Goal: Task Accomplishment & Management: Use online tool/utility

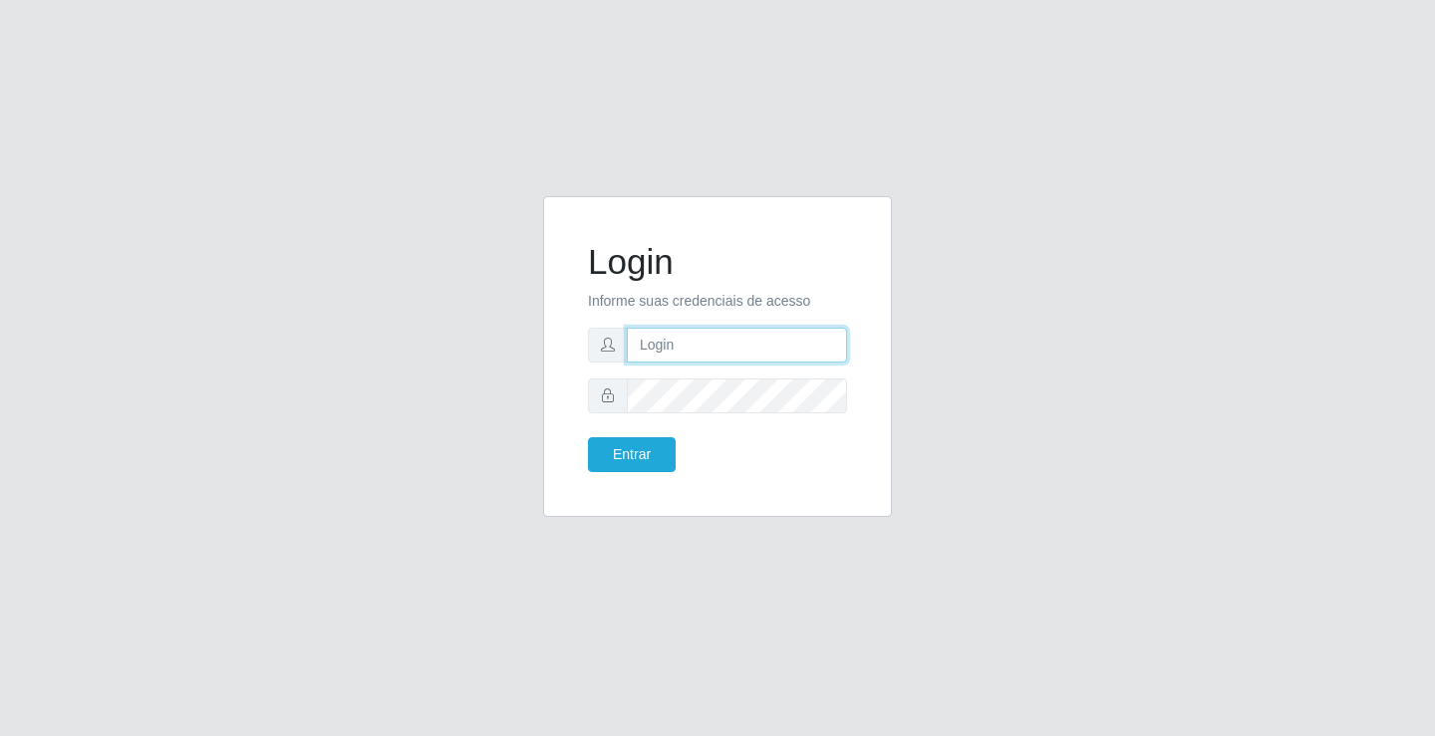
click at [726, 348] on input "text" at bounding box center [737, 345] width 220 height 35
type input "anacarla@ideal"
click at [634, 441] on button "Entrar" at bounding box center [632, 454] width 88 height 35
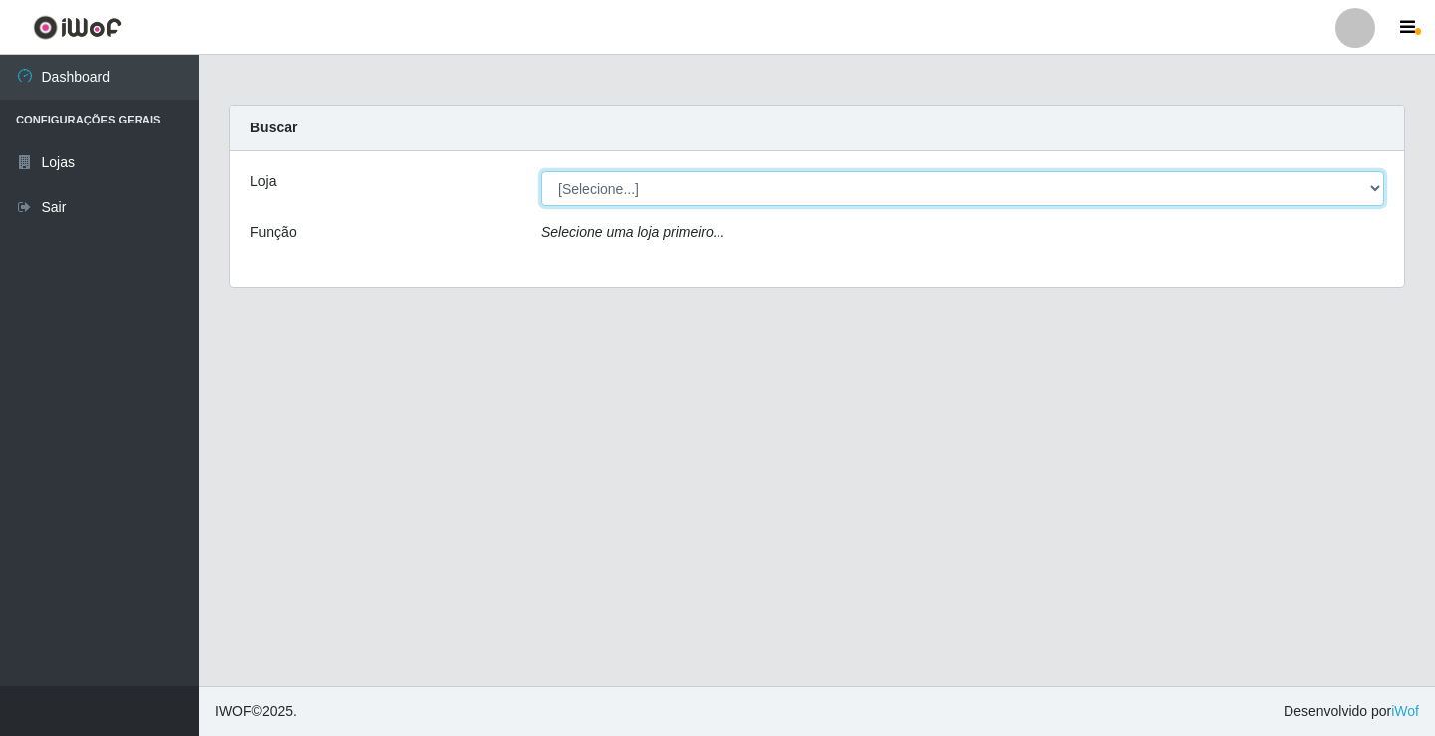
click at [1379, 187] on select "[Selecione...] Ideal - Conceição" at bounding box center [962, 188] width 843 height 35
select select "231"
click at [541, 171] on select "[Selecione...] Ideal - Conceição" at bounding box center [962, 188] width 843 height 35
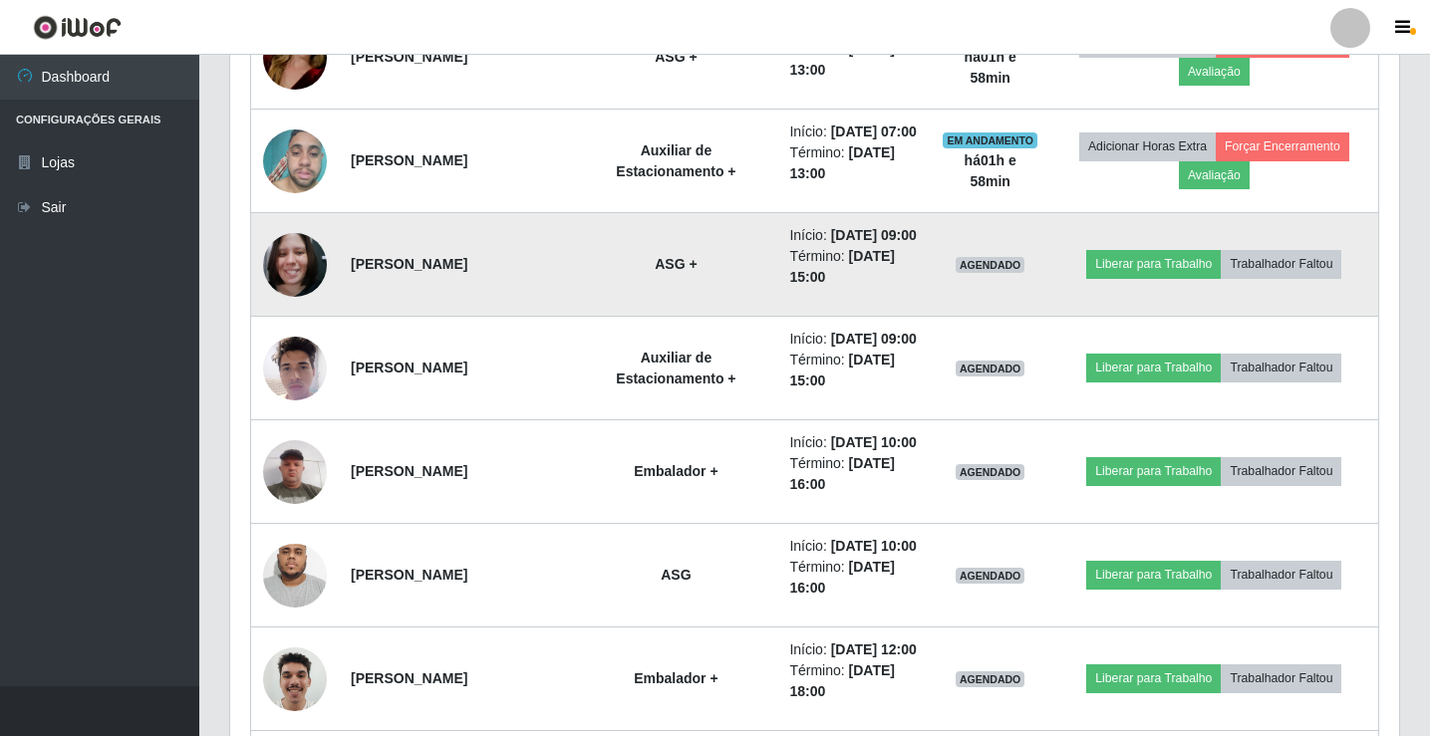
scroll to position [897, 0]
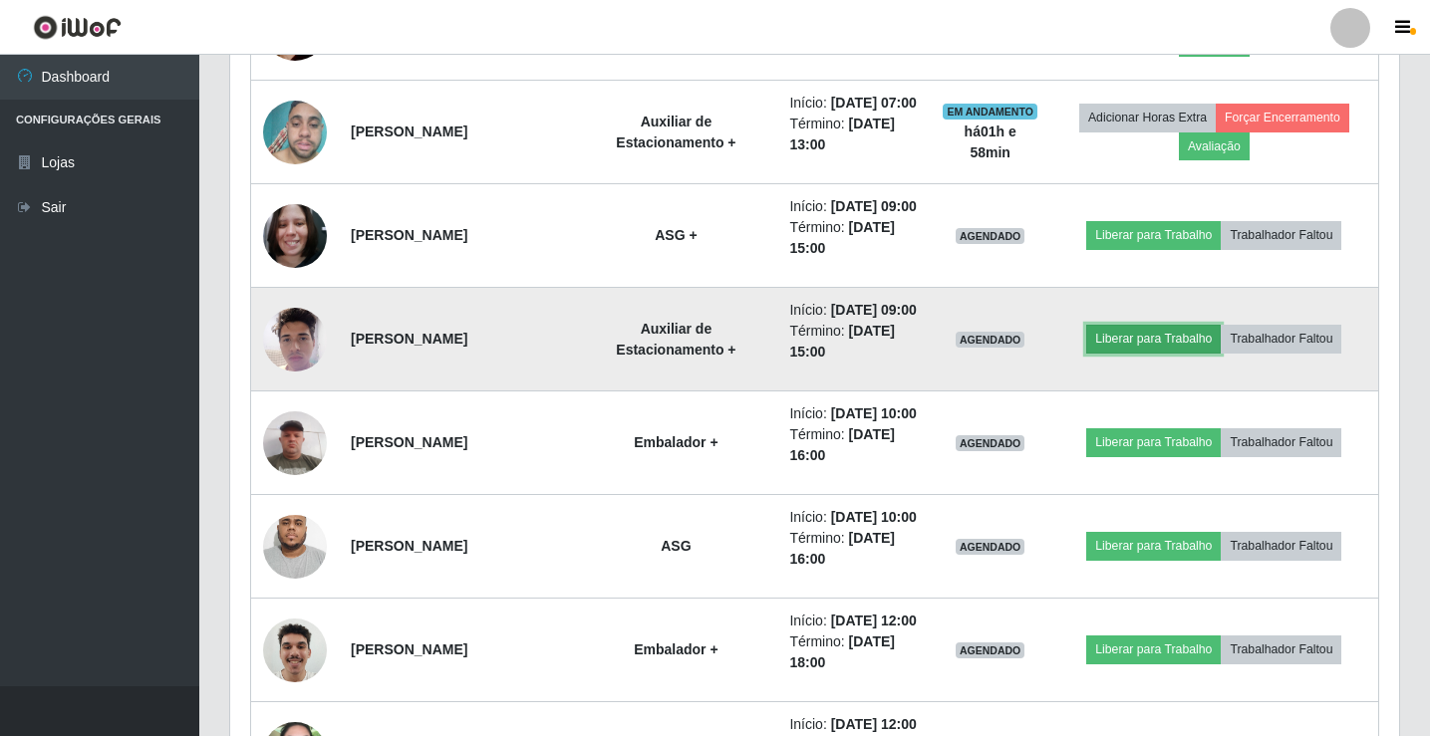
click at [1143, 353] on button "Liberar para Trabalho" at bounding box center [1153, 339] width 134 height 28
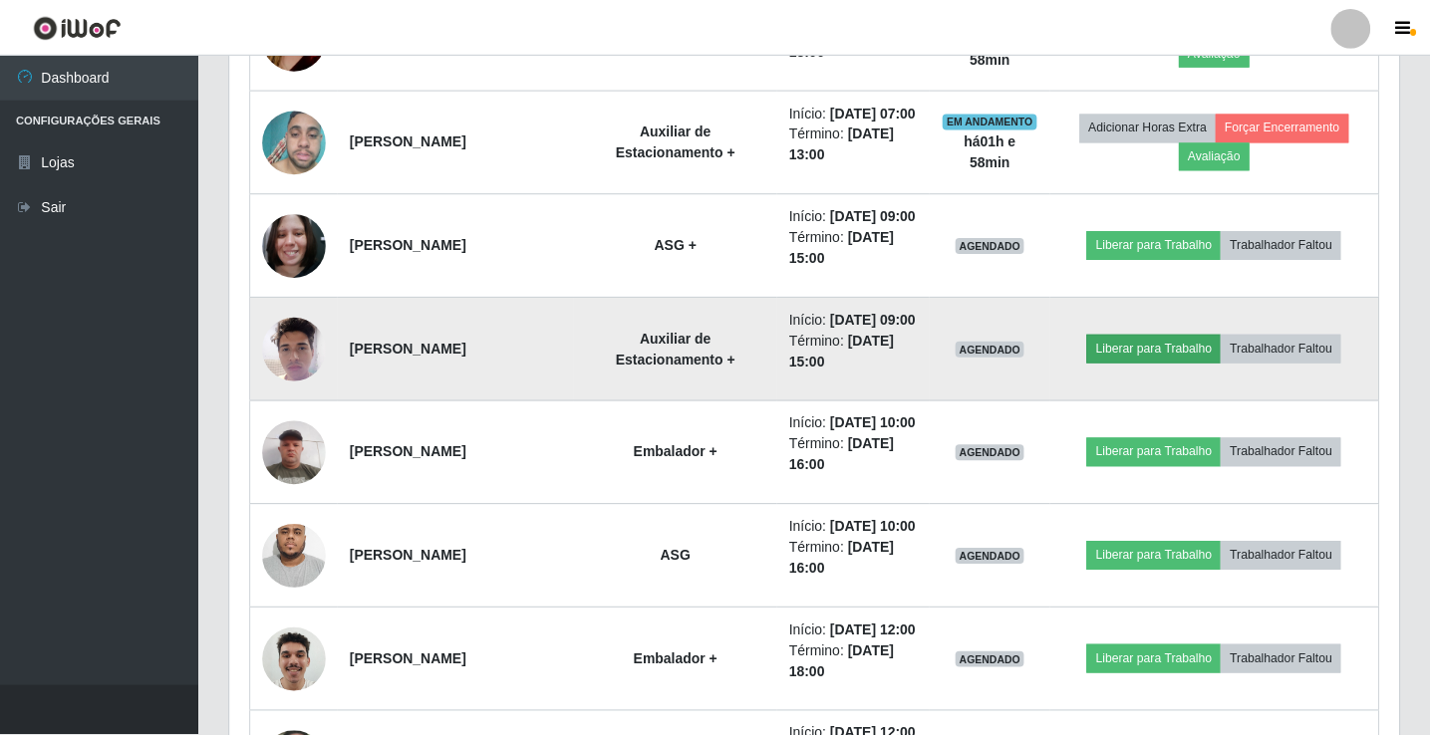
scroll to position [413, 1159]
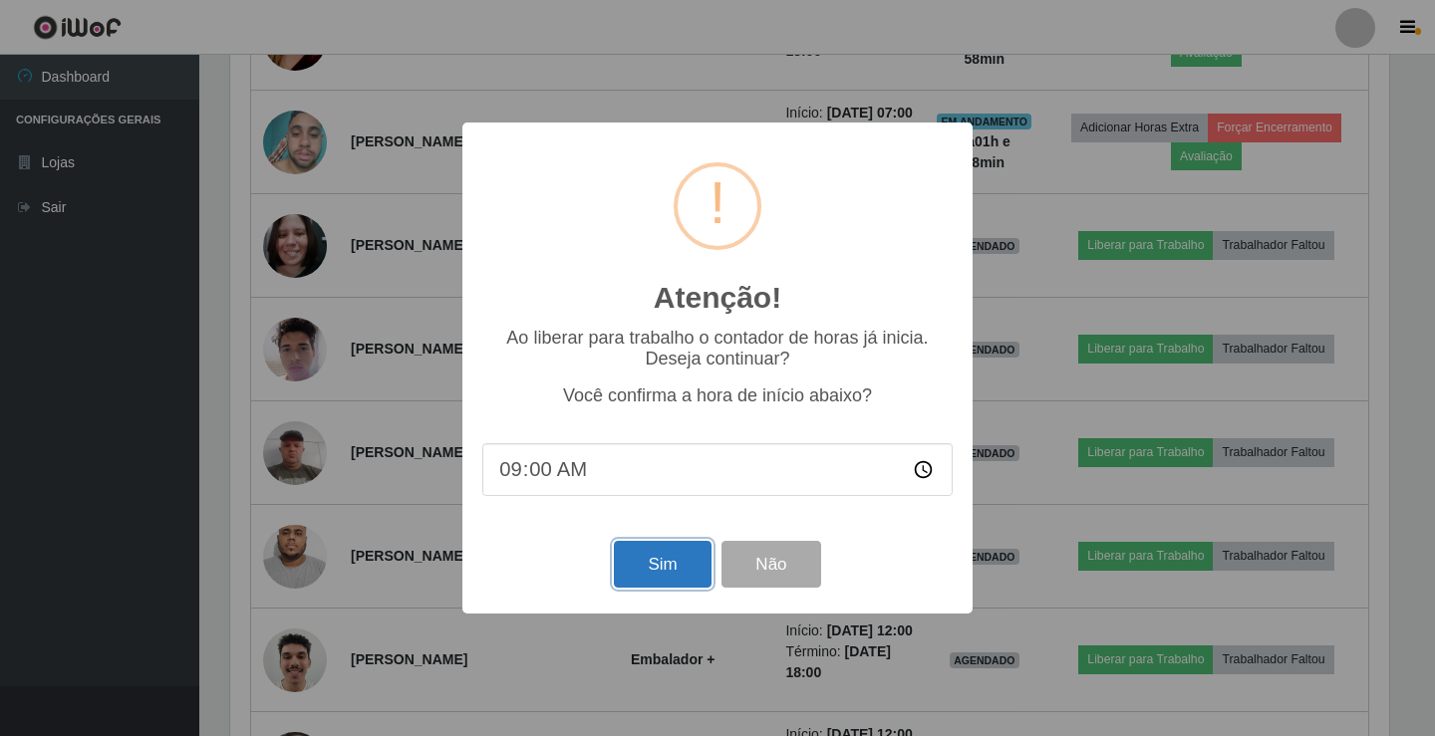
click at [627, 554] on button "Sim" at bounding box center [662, 564] width 97 height 47
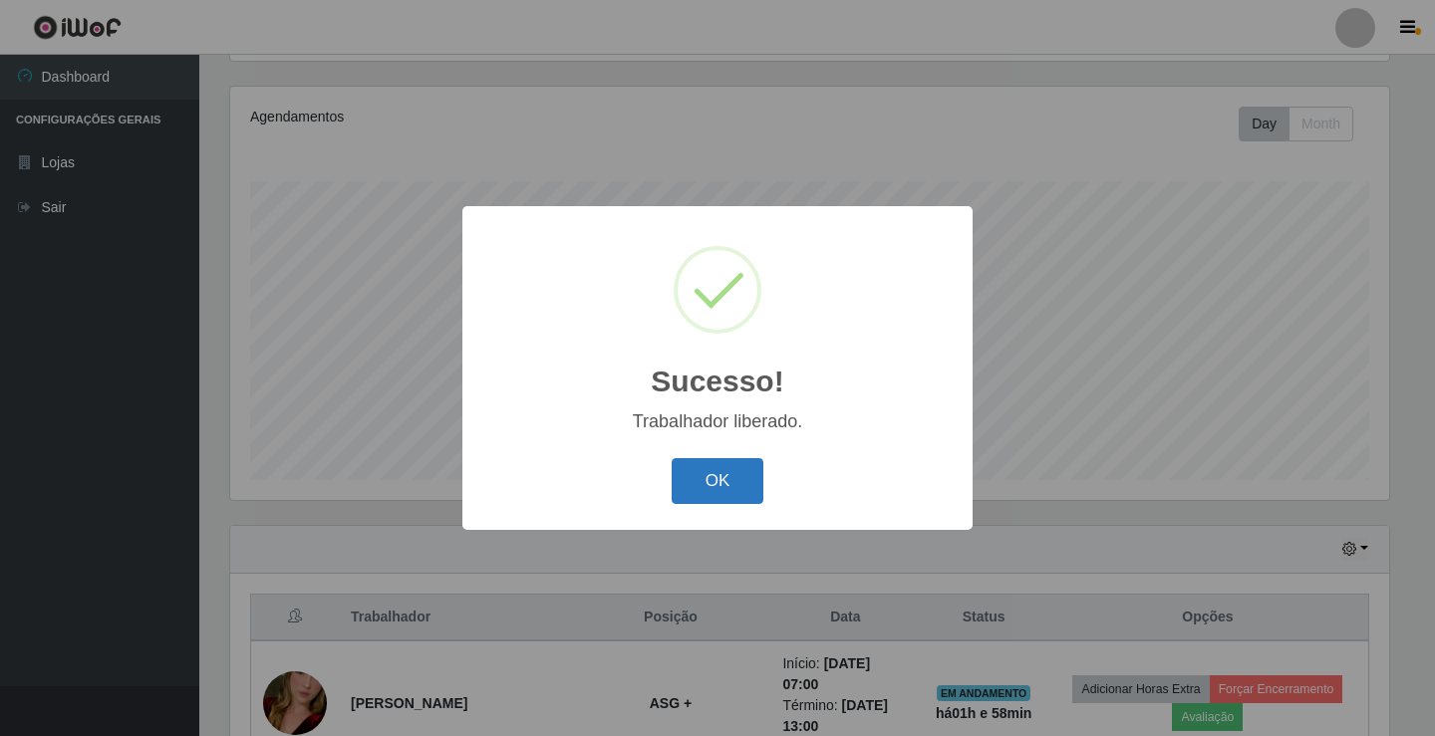
click at [691, 476] on button "OK" at bounding box center [717, 481] width 93 height 47
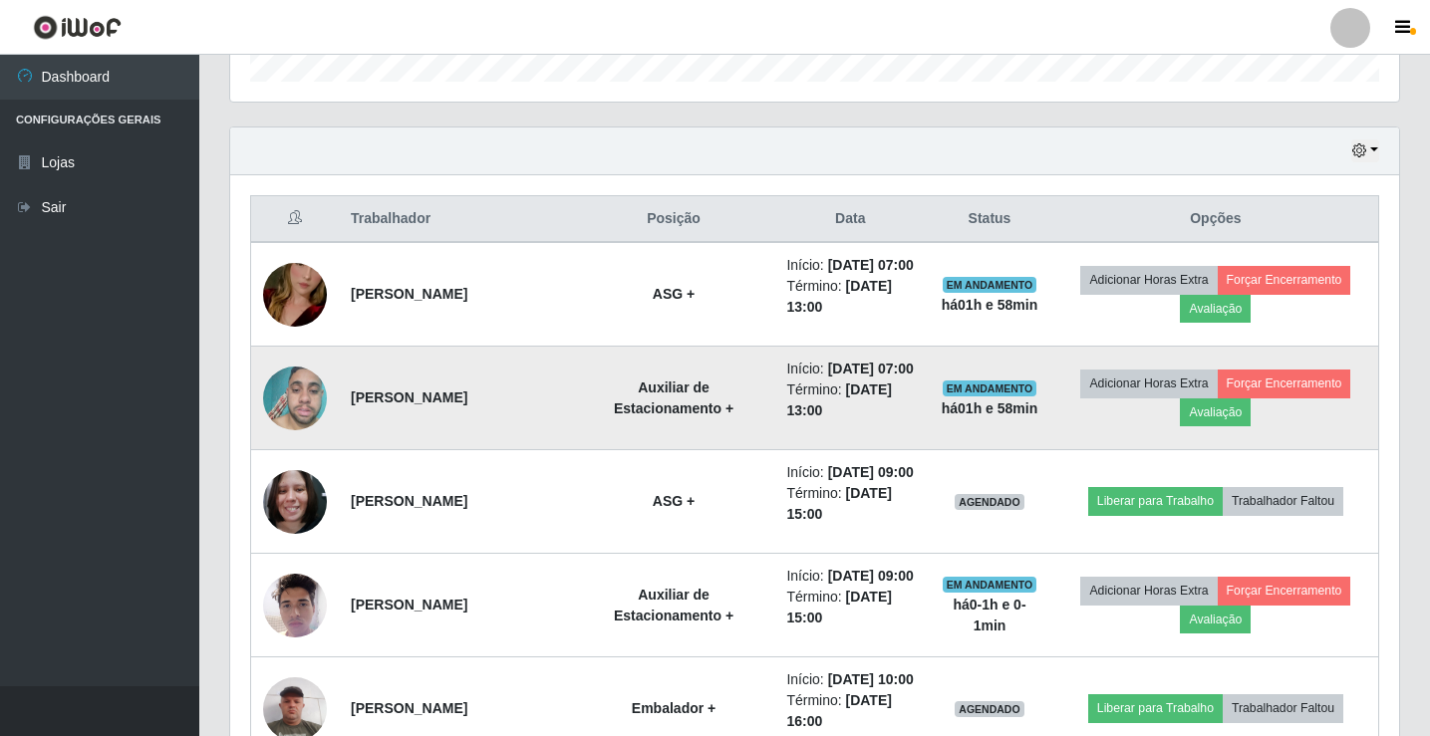
scroll to position [730, 0]
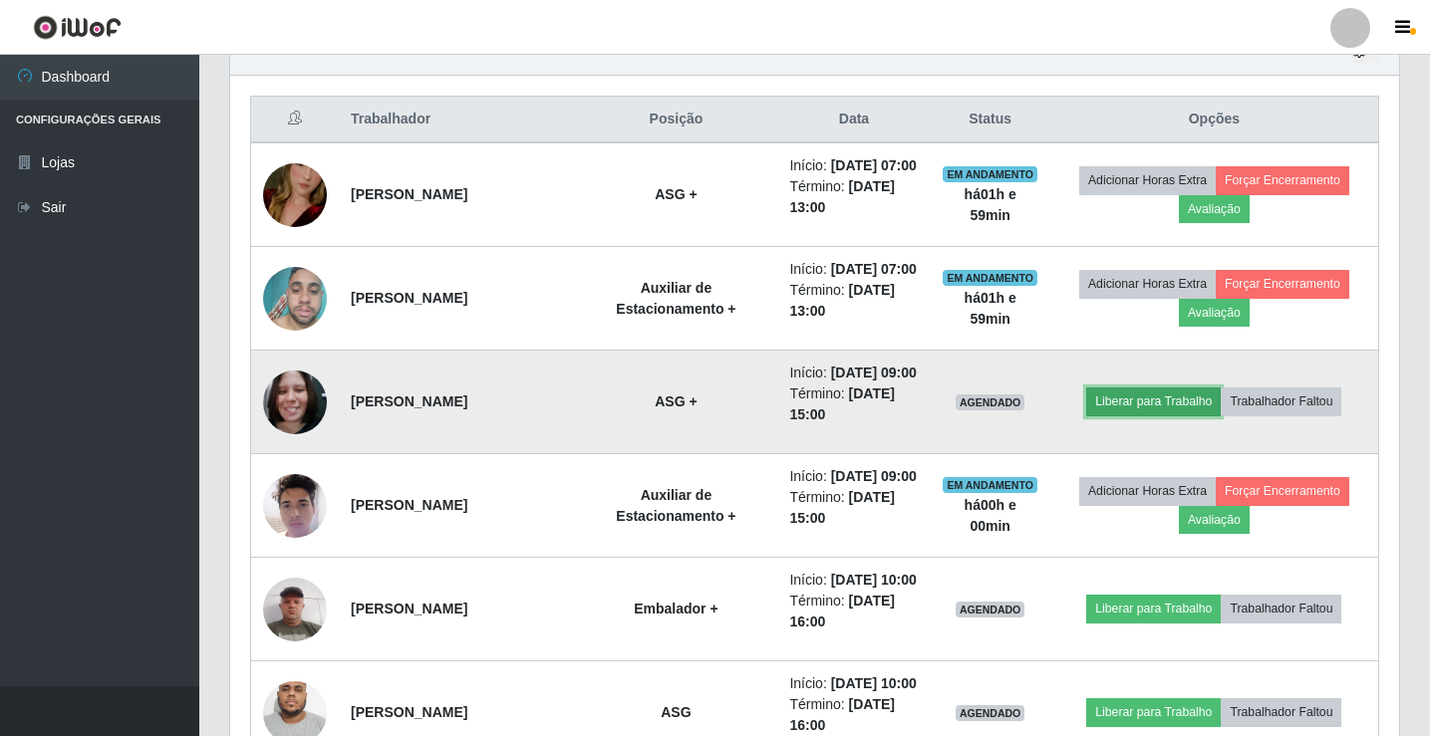
click at [1127, 415] on button "Liberar para Trabalho" at bounding box center [1153, 402] width 134 height 28
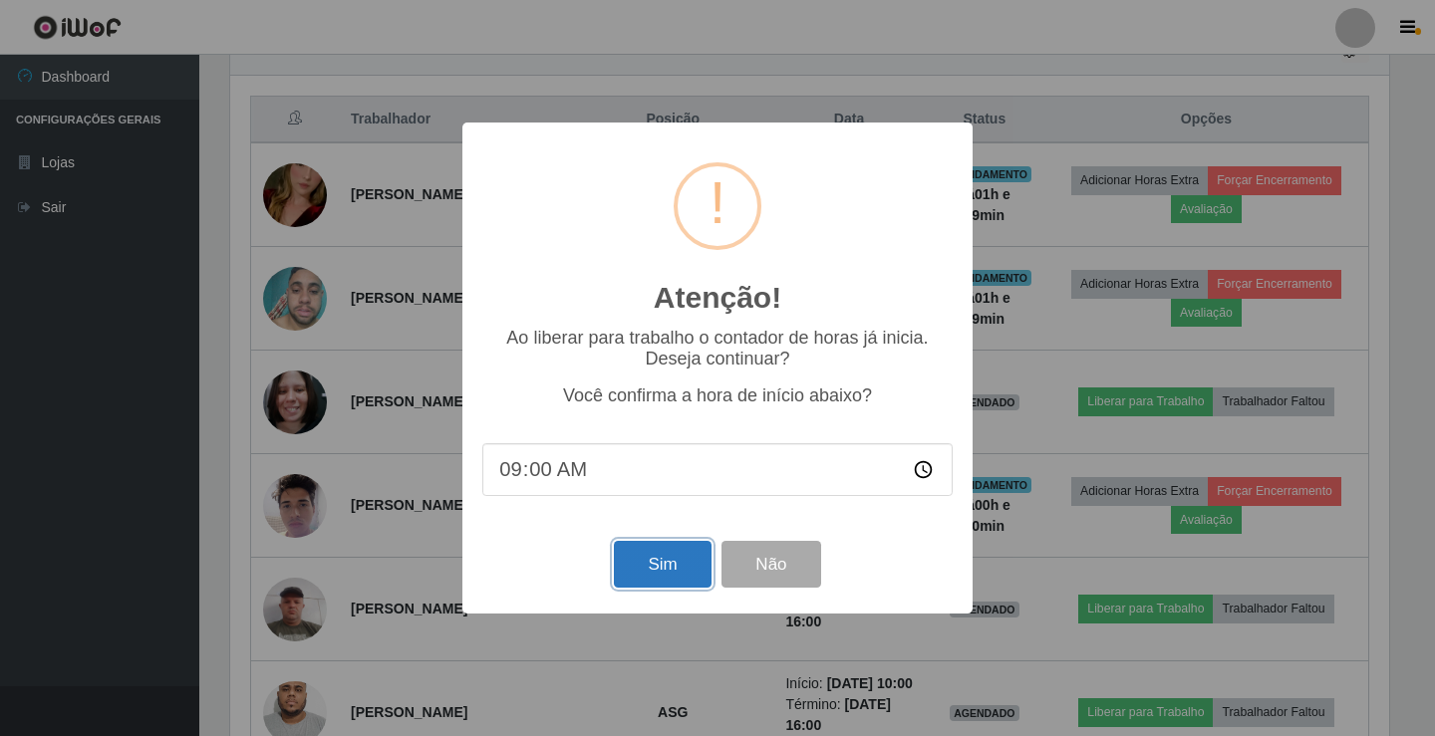
click at [638, 576] on button "Sim" at bounding box center [662, 564] width 97 height 47
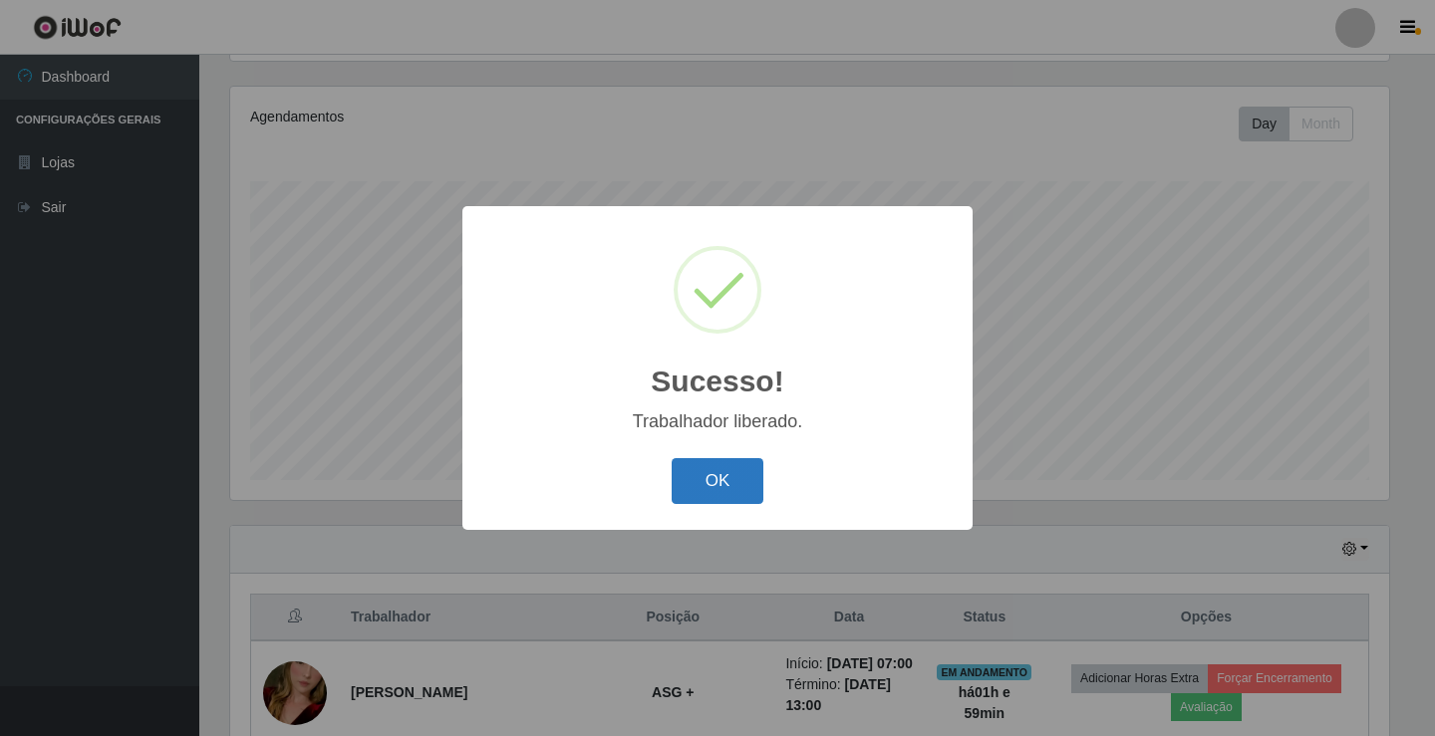
click at [703, 488] on button "OK" at bounding box center [717, 481] width 93 height 47
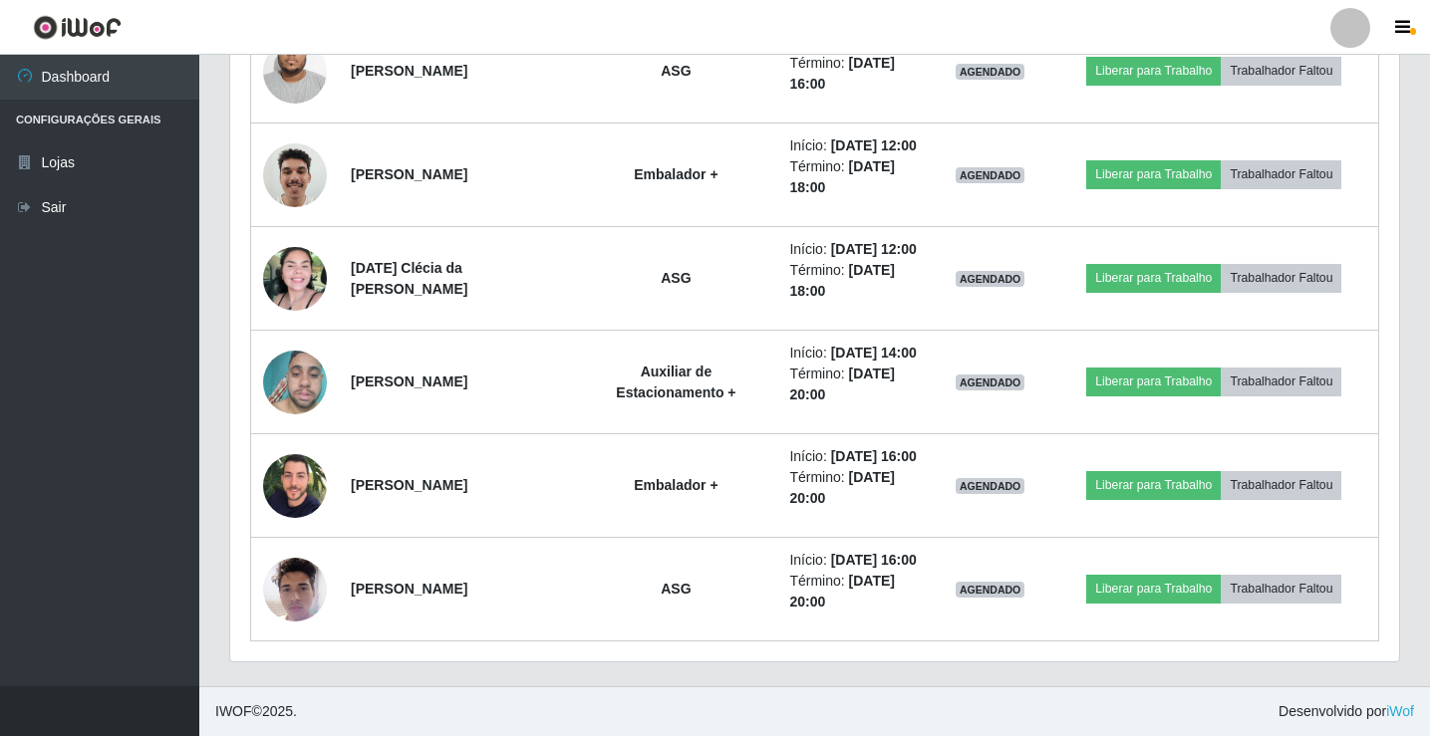
scroll to position [1602, 0]
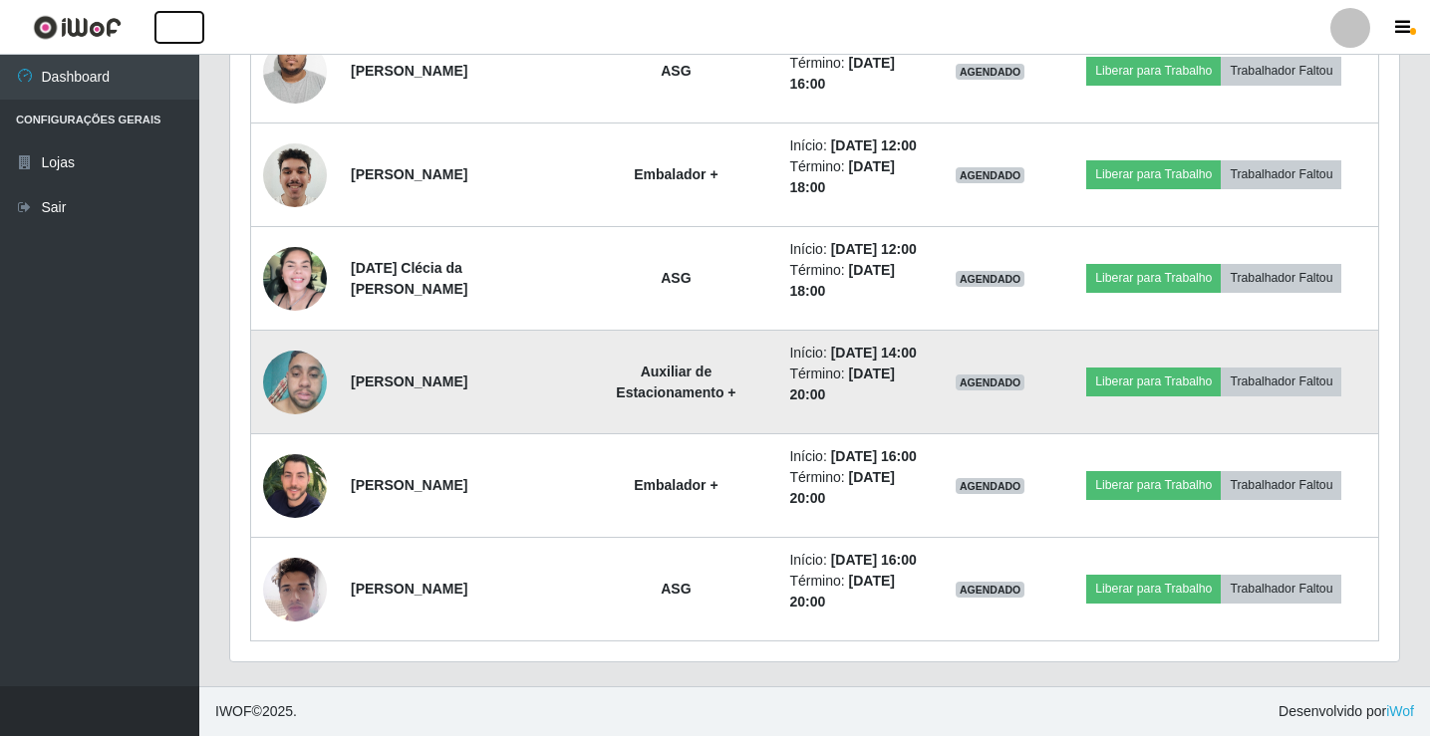
click at [154, 11] on button "button" at bounding box center [179, 27] width 50 height 33
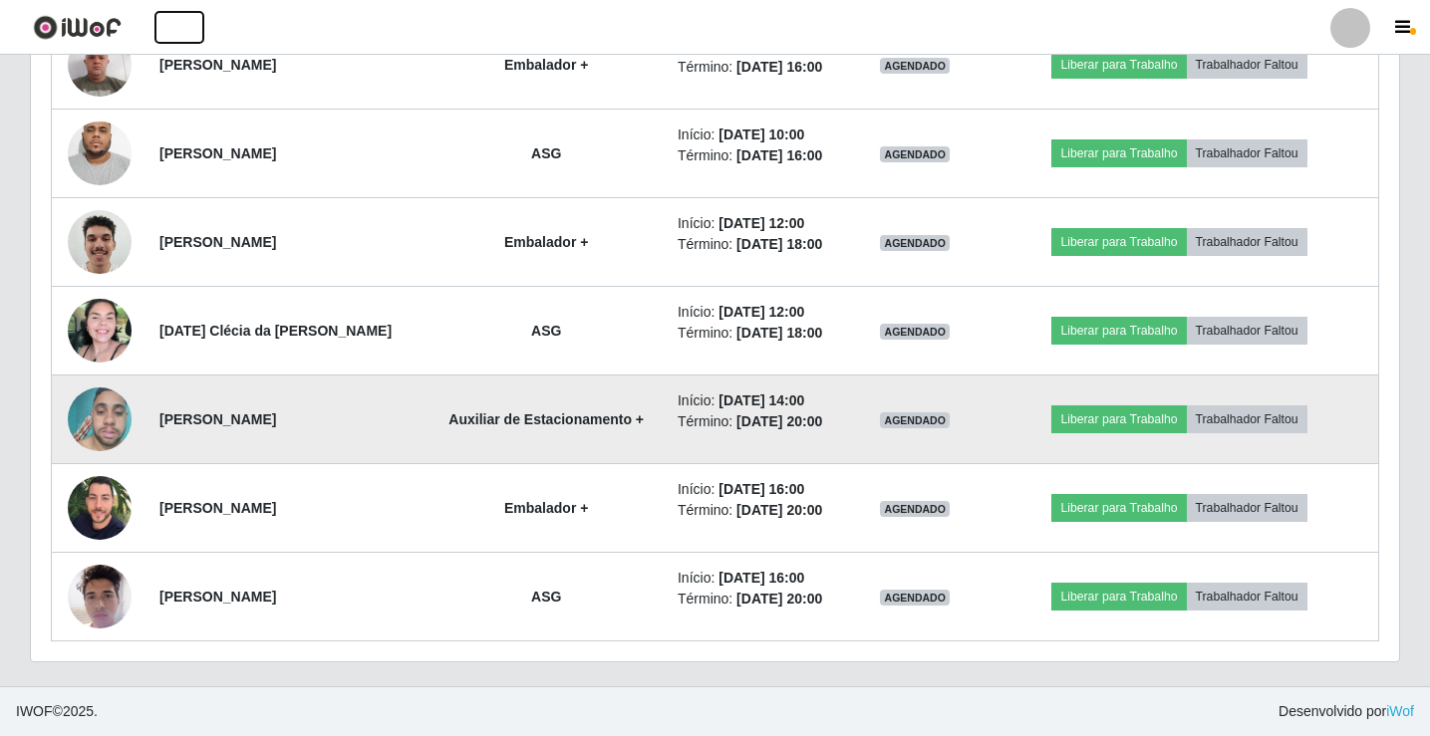
scroll to position [413, 1367]
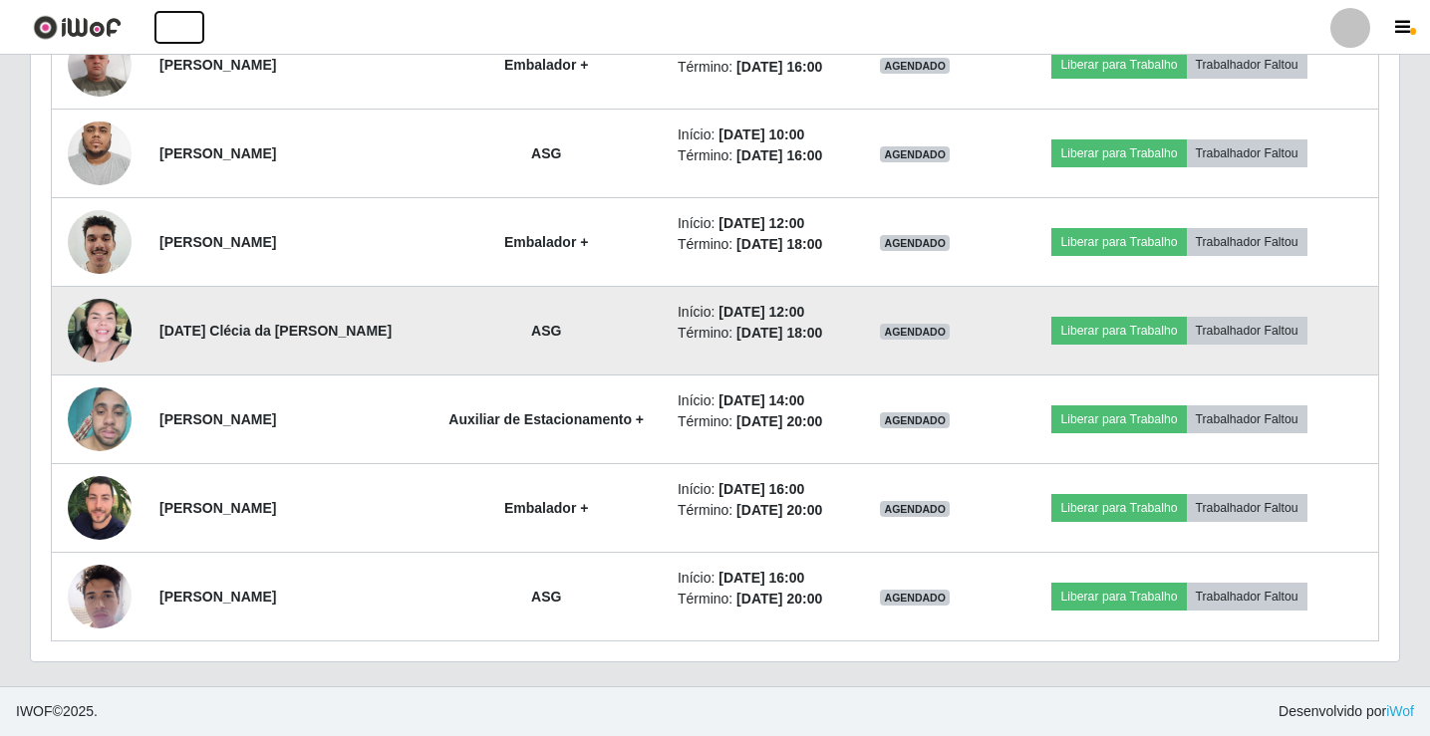
click at [154, 11] on button "button" at bounding box center [179, 27] width 50 height 33
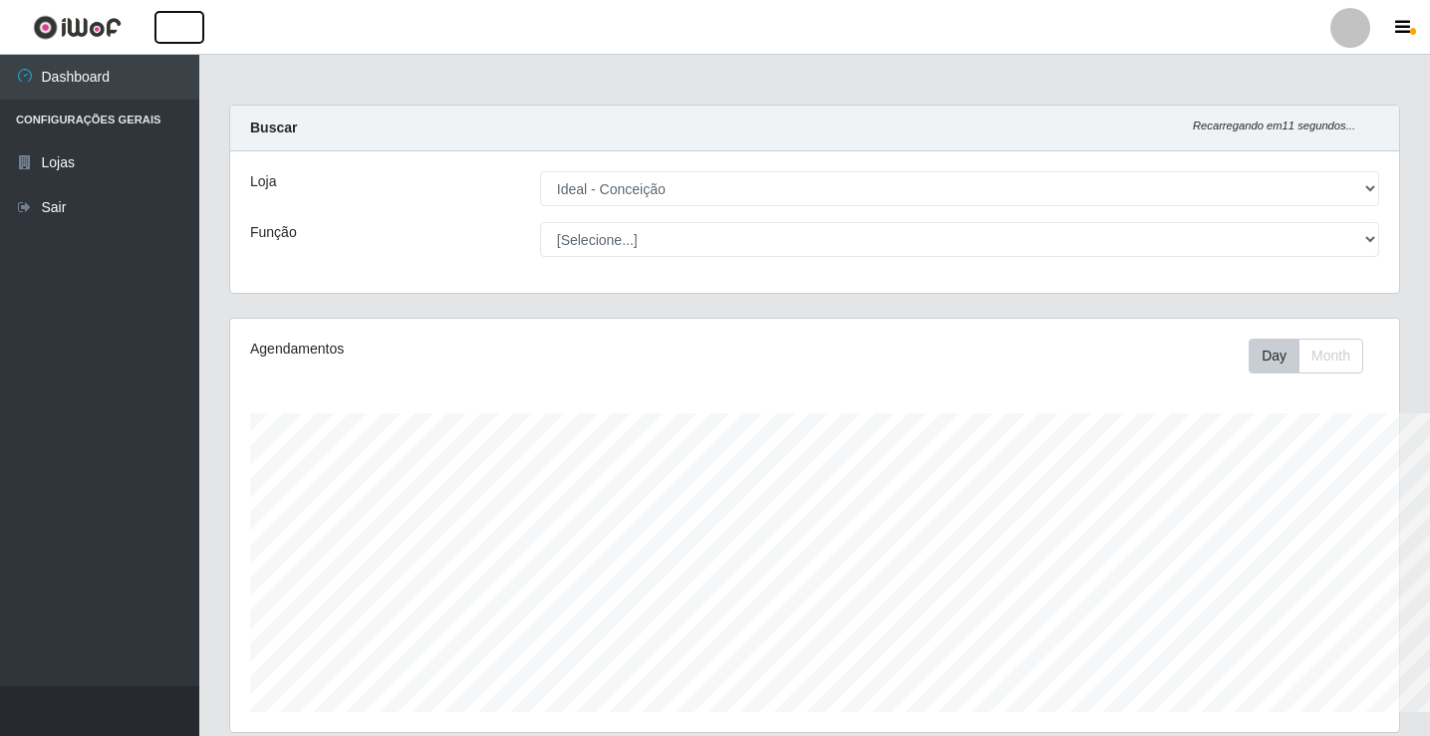
scroll to position [0, 0]
